Goal: Task Accomplishment & Management: Use online tool/utility

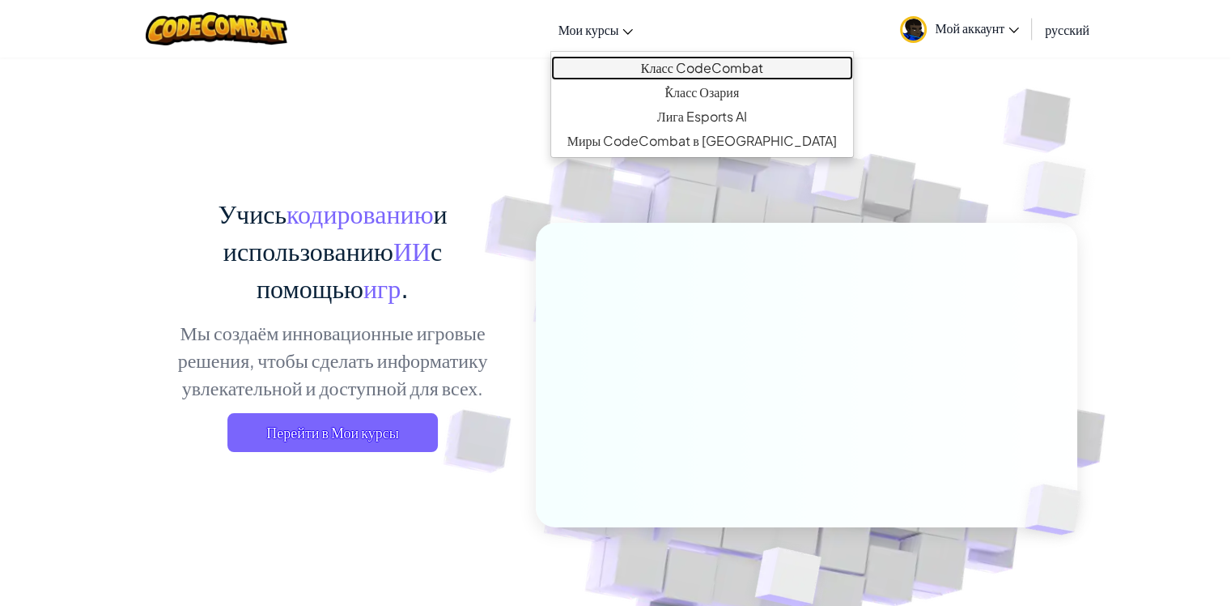
click at [641, 62] on ya-tr-span "Класс CodeCombat" at bounding box center [702, 67] width 122 height 17
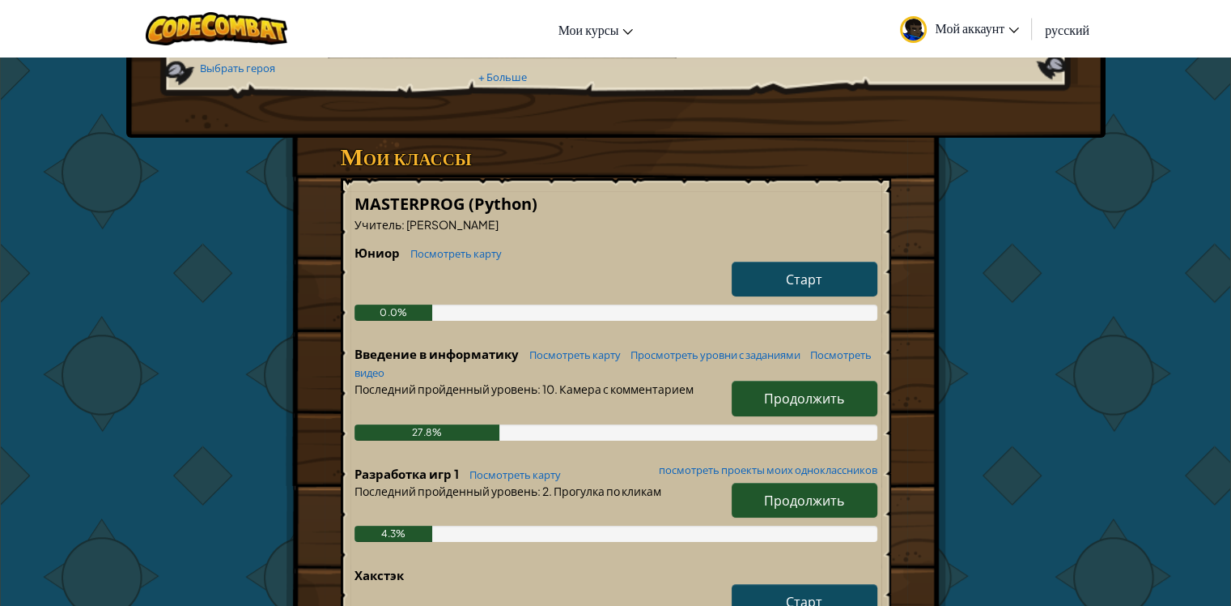
scroll to position [243, 0]
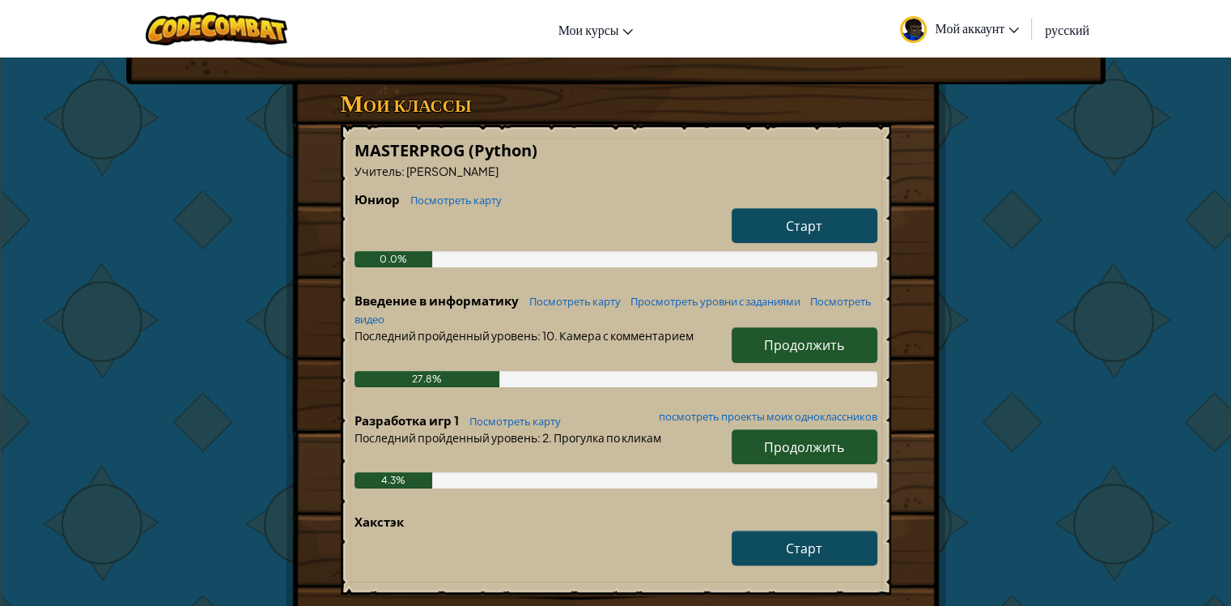
click at [799, 340] on ya-tr-span "Продолжить" at bounding box center [804, 344] width 80 height 17
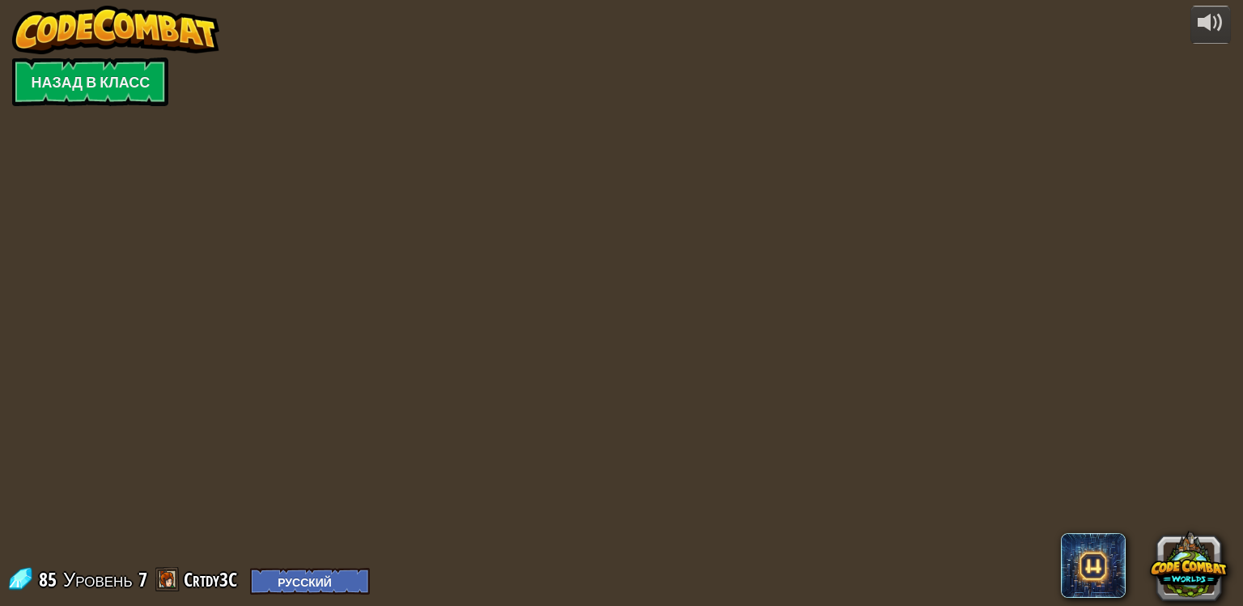
select select "ru"
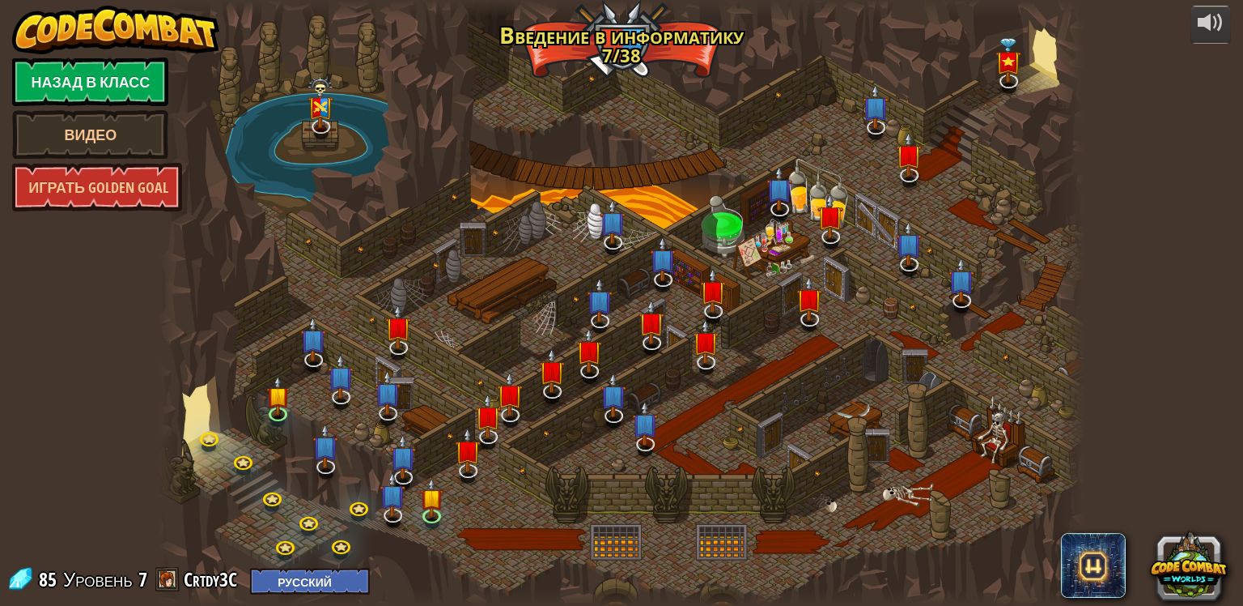
select select "ru"
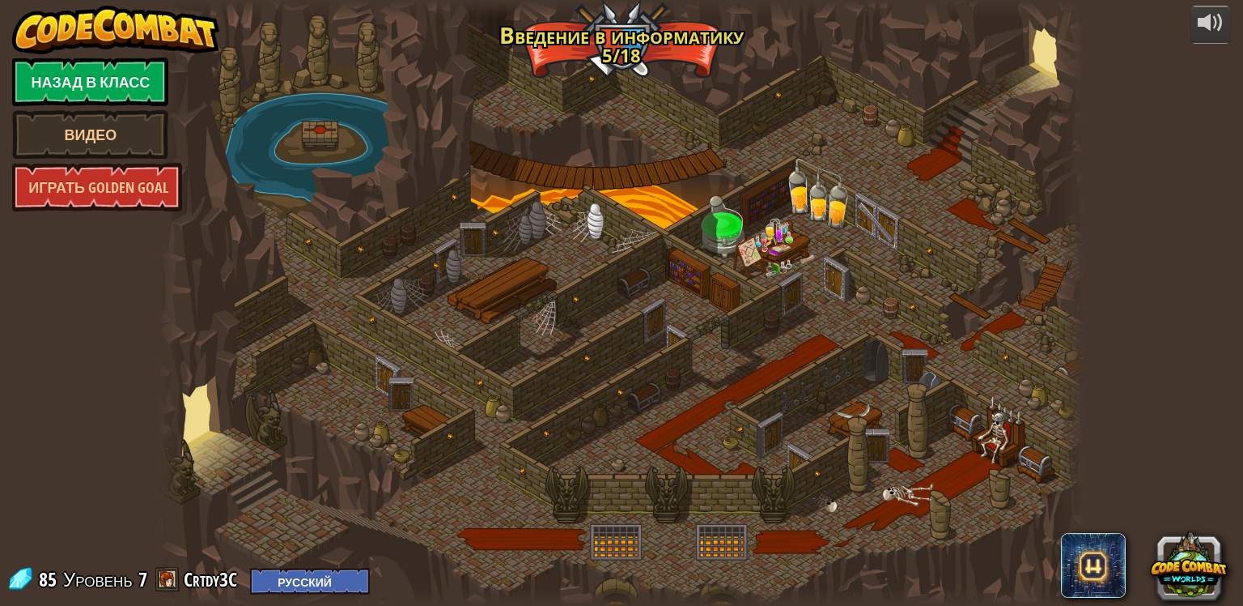
select select "ru"
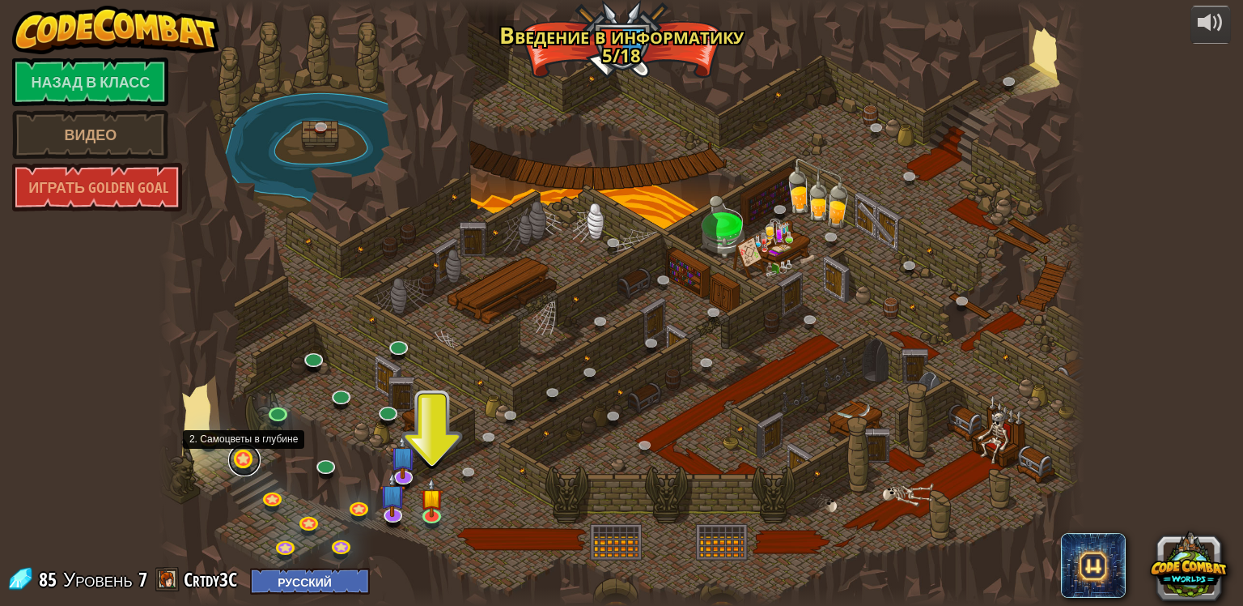
click at [240, 457] on link at bounding box center [244, 460] width 32 height 32
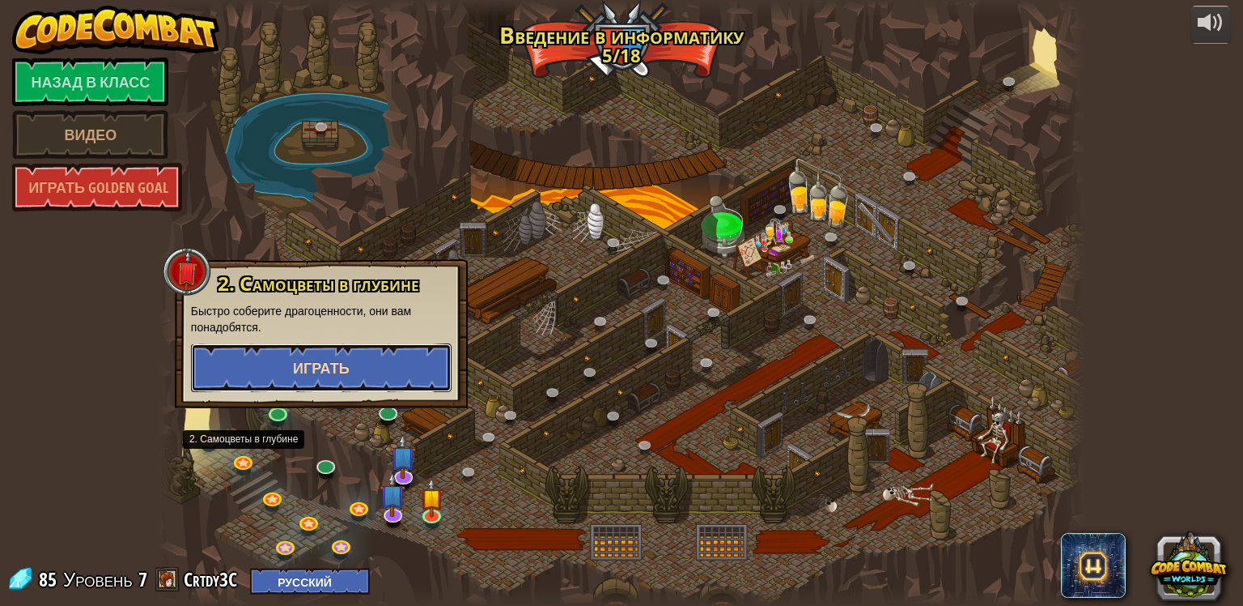
click at [362, 362] on button "Играть" at bounding box center [321, 367] width 261 height 49
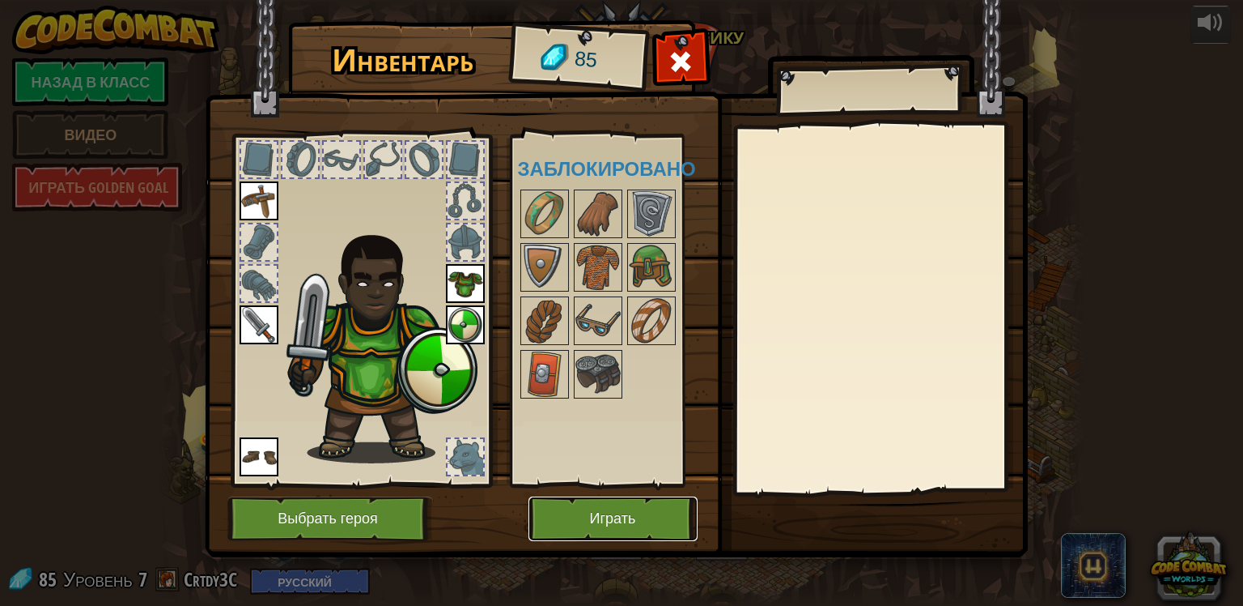
click at [567, 508] on button "Играть" at bounding box center [613, 518] width 169 height 45
